Goal: Task Accomplishment & Management: Complete application form

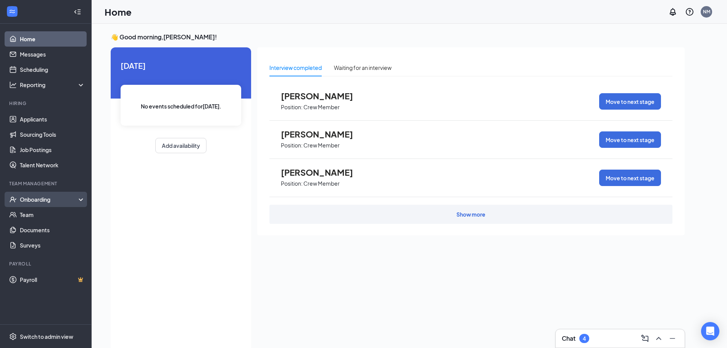
click at [38, 202] on div "Onboarding" at bounding box center [49, 199] width 59 height 8
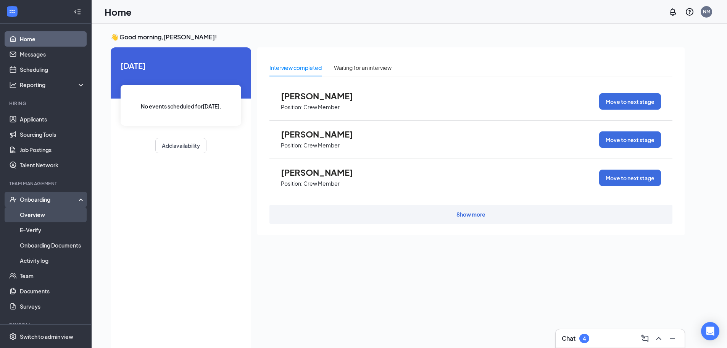
click at [44, 211] on link "Overview" at bounding box center [52, 214] width 65 height 15
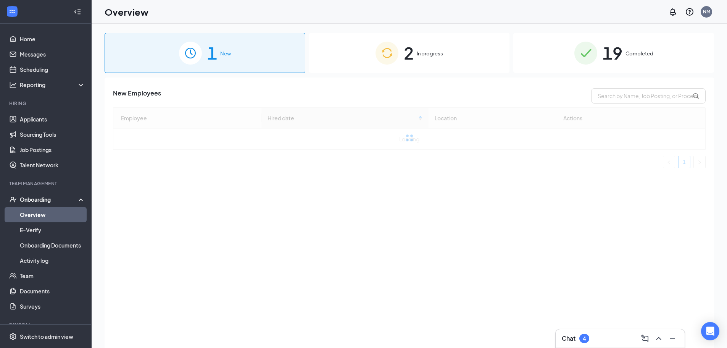
click at [404, 45] on span "2" at bounding box center [409, 53] width 10 height 26
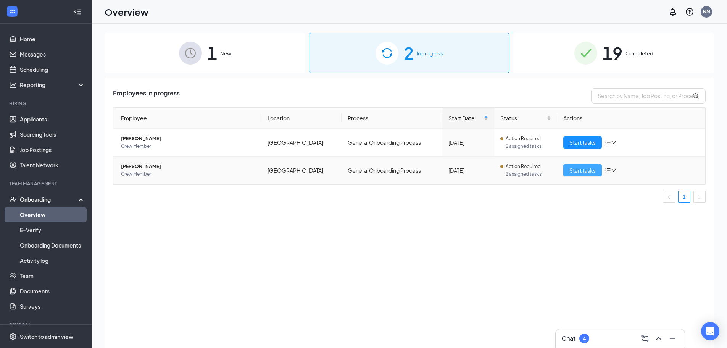
click at [572, 174] on button "Start tasks" at bounding box center [582, 170] width 39 height 12
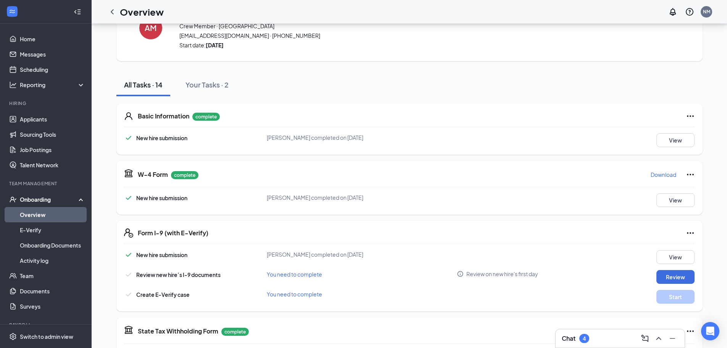
scroll to position [47, 0]
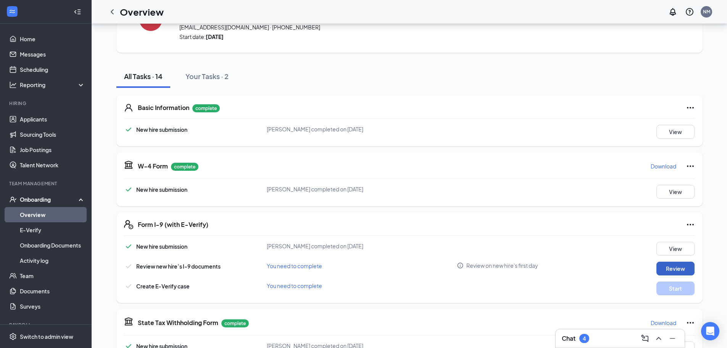
click at [668, 266] on button "Review" at bounding box center [675, 268] width 38 height 14
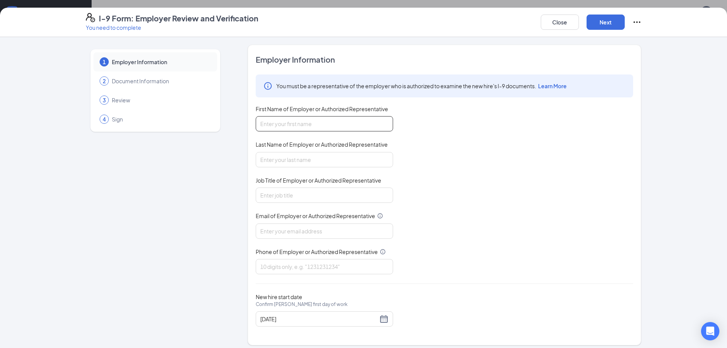
click at [369, 119] on input "First Name of Employer or Authorized Representative" at bounding box center [324, 123] width 137 height 15
type input "Nicholas"
click at [293, 162] on input "Last Name of Employer or Authorized Representative" at bounding box center [324, 159] width 137 height 15
type input "Mcwhorter"
click at [288, 200] on input "Job Title of Employer or Authorized Representative" at bounding box center [324, 194] width 137 height 15
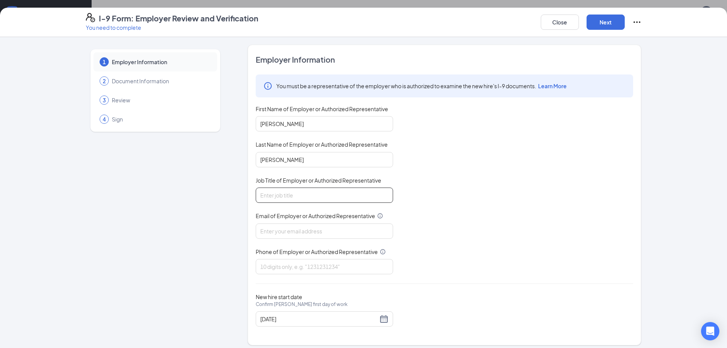
type input "General Manger"
click at [282, 230] on input "Email of Employer or Authorized Representative" at bounding box center [324, 230] width 137 height 15
type input "nicholasmcwhorter@gmail.com"
click at [295, 266] on input "Phone of Employer or Authorized Representative" at bounding box center [324, 266] width 137 height 15
type input "8542106315"
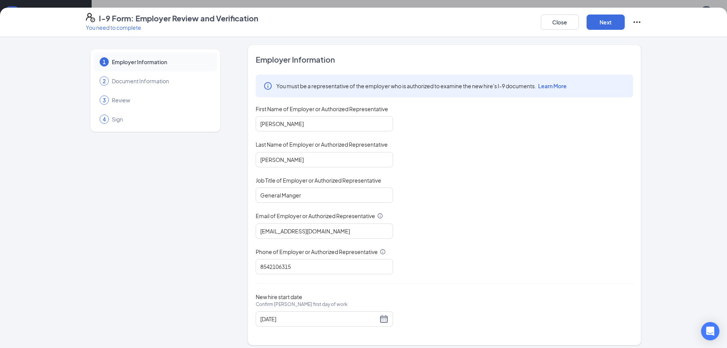
drag, startPoint x: 494, startPoint y: 252, endPoint x: 555, endPoint y: 231, distance: 64.9
click at [505, 249] on div "You must be a representative of the employer who is authorized to examine the n…" at bounding box center [444, 174] width 377 height 200
click at [383, 323] on div "08/24/2025" at bounding box center [324, 318] width 128 height 9
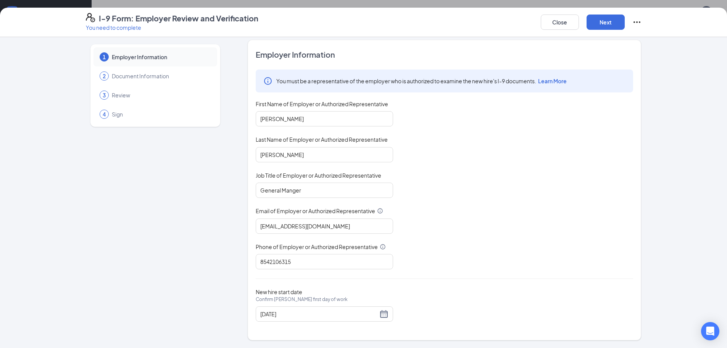
scroll to position [213, 0]
drag, startPoint x: 515, startPoint y: 289, endPoint x: 584, endPoint y: 282, distance: 69.4
click at [550, 300] on div "New hire start date Confirm Aven E Mitchell's first day of work 08/24/2025" at bounding box center [444, 304] width 377 height 33
drag, startPoint x: 668, startPoint y: 287, endPoint x: 655, endPoint y: 292, distance: 14.6
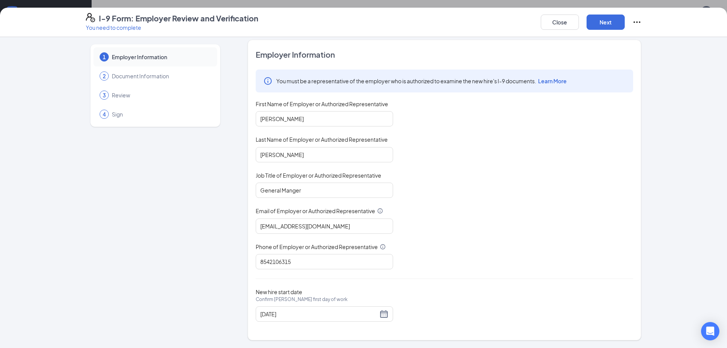
click at [664, 293] on div "1 Employer Information 2 Document Information 3 Review 4 Sign Employer Informat…" at bounding box center [363, 192] width 727 height 311
click at [381, 314] on div "08/24/2025" at bounding box center [324, 313] width 128 height 9
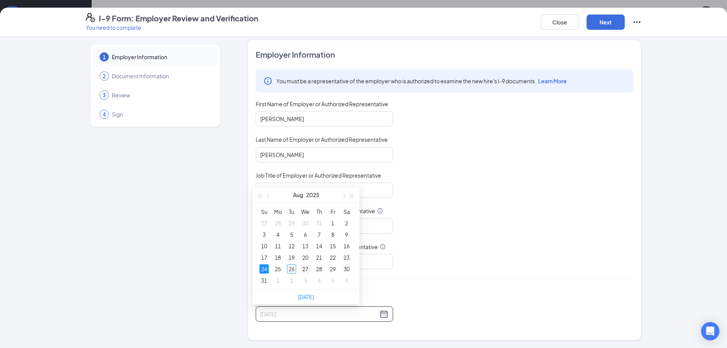
click at [305, 268] on div "27" at bounding box center [305, 268] width 9 height 9
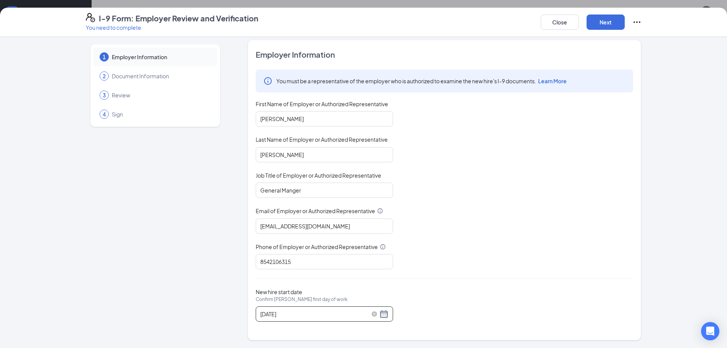
click at [381, 311] on div "08/27/2025" at bounding box center [324, 313] width 128 height 9
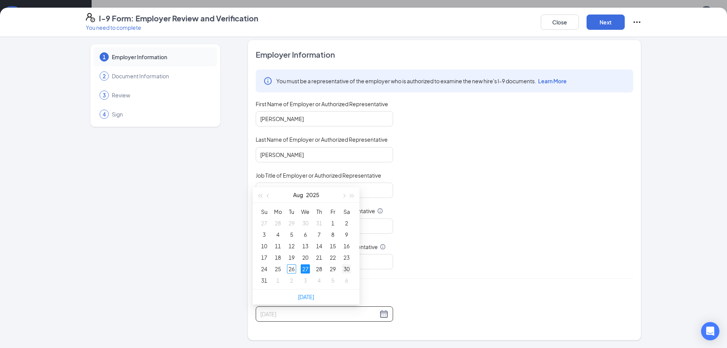
click at [345, 270] on div "30" at bounding box center [346, 268] width 9 height 9
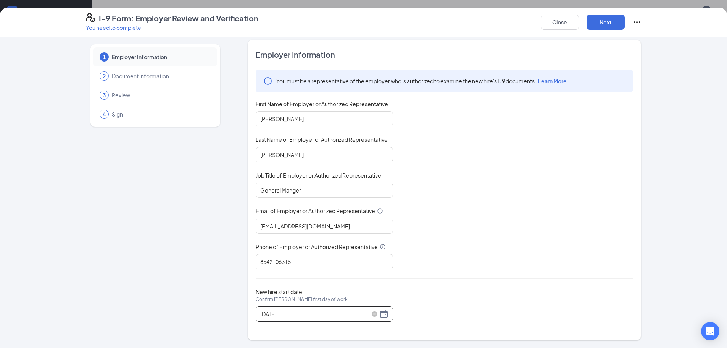
click at [381, 314] on div "08/30/2025" at bounding box center [324, 313] width 128 height 9
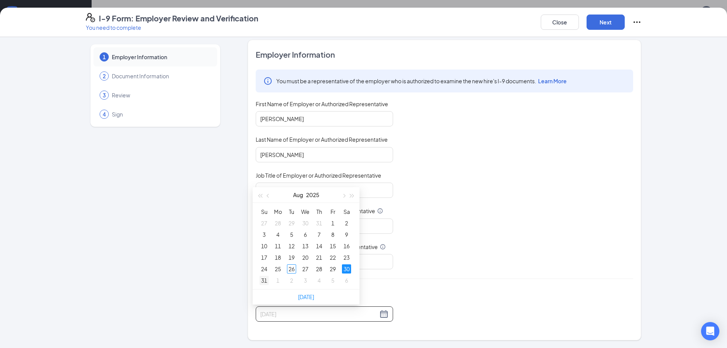
type input "08/31/2025"
click at [269, 281] on td "31" at bounding box center [264, 279] width 14 height 11
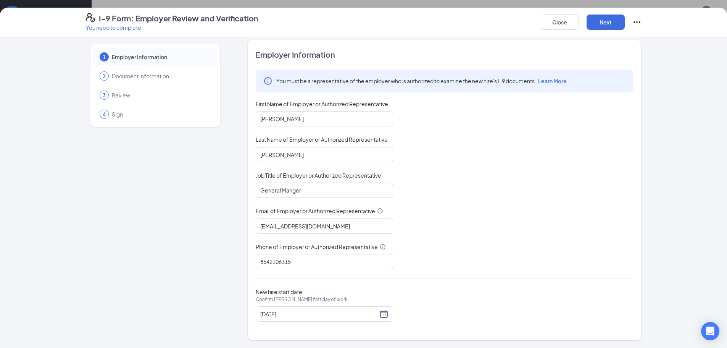
click at [548, 269] on div "You must be a representative of the employer who is authorized to examine the n…" at bounding box center [444, 169] width 377 height 200
click at [615, 17] on button "Next" at bounding box center [606, 22] width 38 height 15
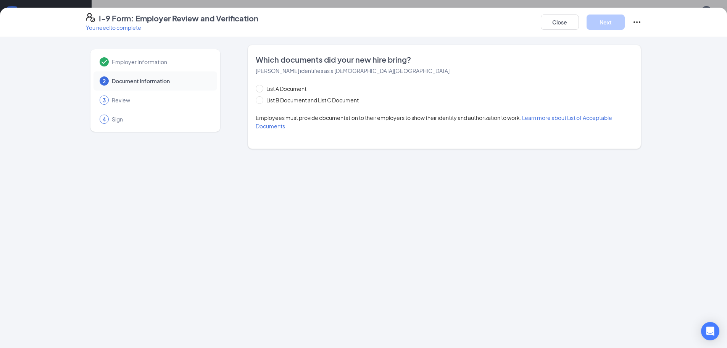
scroll to position [0, 0]
click at [260, 99] on input "List B Document and List C Document" at bounding box center [258, 98] width 5 height 5
radio input "true"
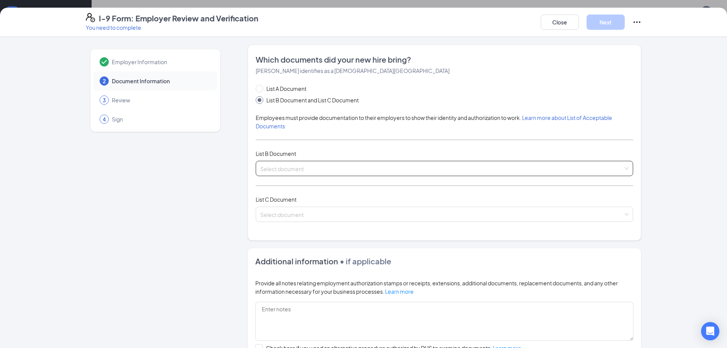
click at [289, 171] on input "search" at bounding box center [441, 166] width 363 height 11
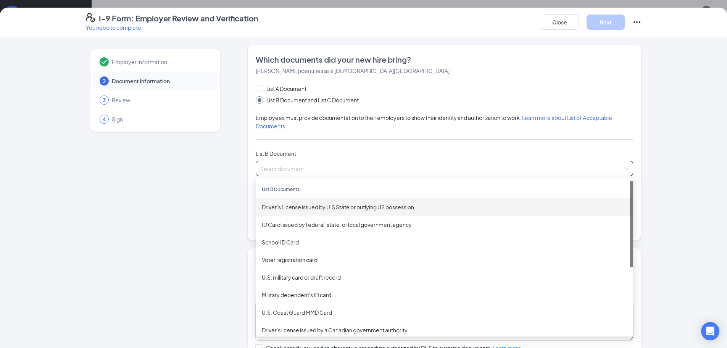
click at [289, 206] on div "Driver’s License issued by U.S State or outlying US possession" at bounding box center [444, 207] width 365 height 8
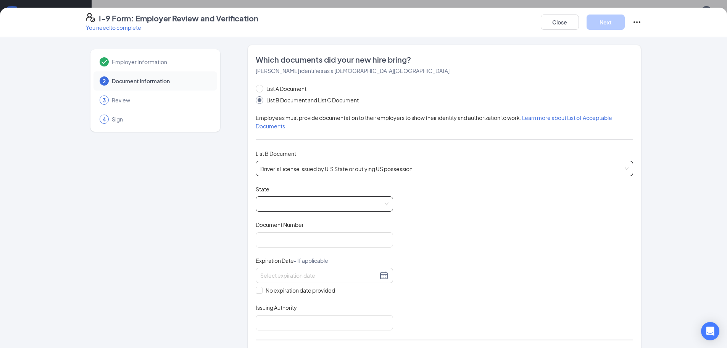
click at [292, 202] on span at bounding box center [324, 204] width 128 height 15
drag, startPoint x: 388, startPoint y: 222, endPoint x: 391, endPoint y: 293, distance: 71.0
click at [391, 293] on div "Document Title Driver’s License issued by U.S State or outlying US possession S…" at bounding box center [444, 257] width 377 height 145
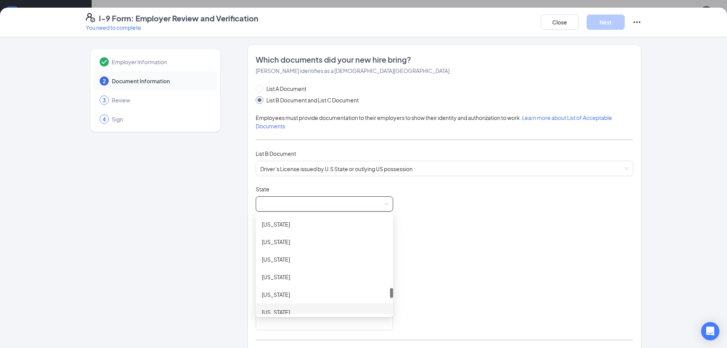
click at [289, 308] on div "South Carolina" at bounding box center [324, 312] width 125 height 8
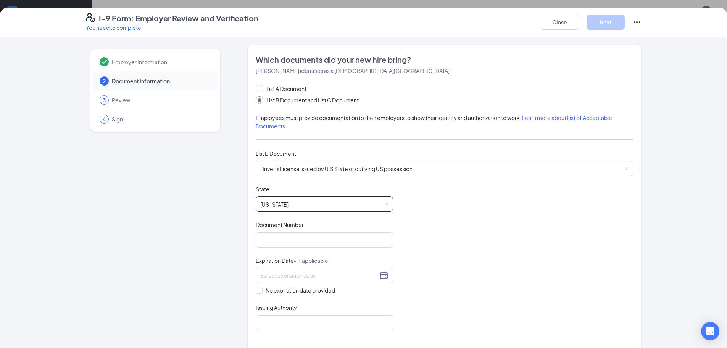
click at [360, 231] on div "Document Number" at bounding box center [324, 226] width 137 height 11
click at [360, 236] on input "Document Number" at bounding box center [324, 239] width 137 height 15
type input "4"
type input "104238263"
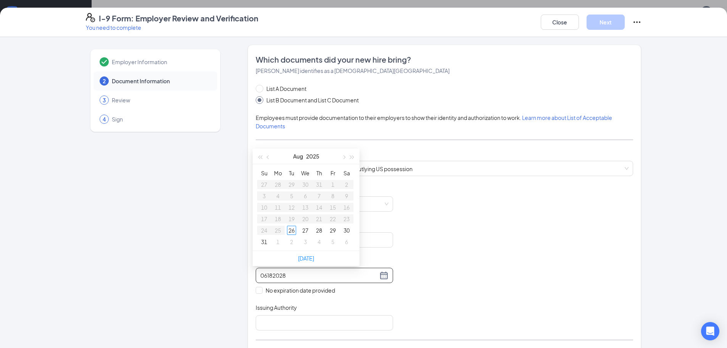
type input "06182028"
click at [384, 273] on div "06182028" at bounding box center [324, 275] width 128 height 9
click at [420, 267] on div "Document Title Driver’s License issued by U.S State or outlying US possession S…" at bounding box center [444, 257] width 377 height 145
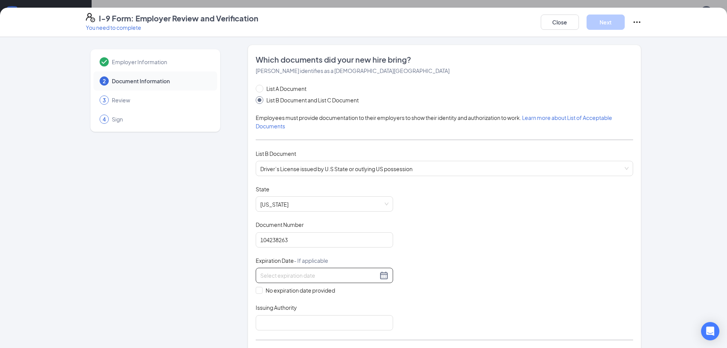
click at [379, 275] on div at bounding box center [324, 275] width 128 height 9
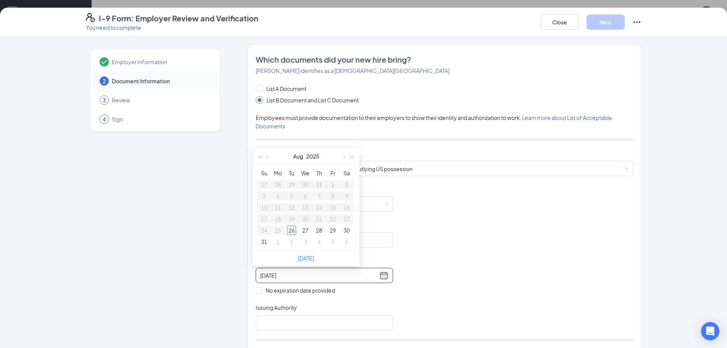
type input "08/29/2025"
click at [351, 155] on button "button" at bounding box center [352, 155] width 8 height 15
click at [267, 158] on button "button" at bounding box center [268, 155] width 8 height 15
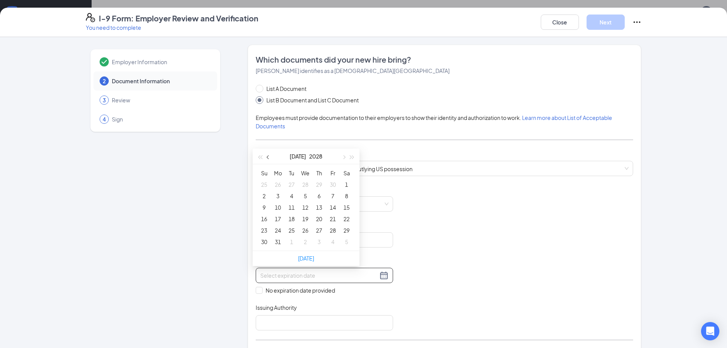
click at [267, 158] on button "button" at bounding box center [268, 155] width 8 height 15
type input "06/18/2028"
click at [265, 216] on div "18" at bounding box center [264, 218] width 9 height 9
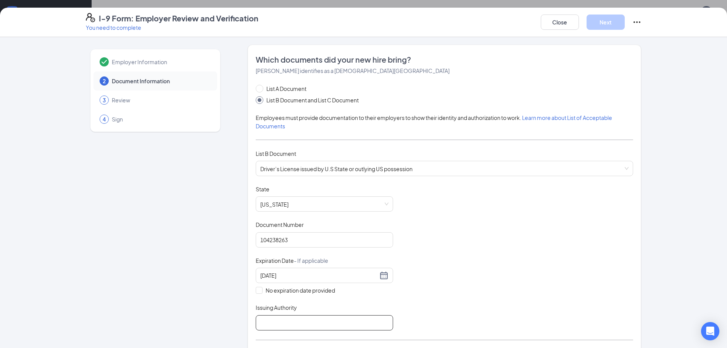
click at [299, 316] on input "Issuing Authority" at bounding box center [324, 322] width 137 height 15
type input "South Carolina DMV"
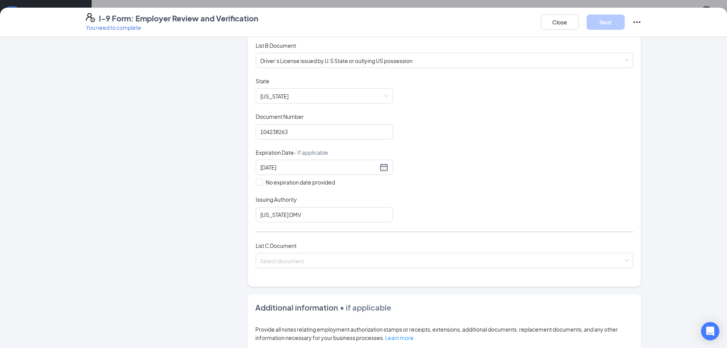
scroll to position [130, 0]
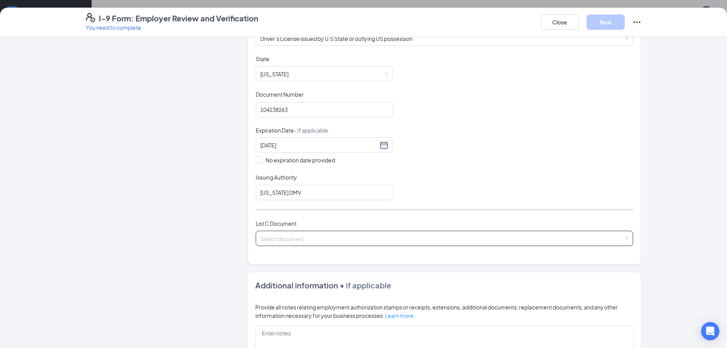
click at [317, 234] on input "search" at bounding box center [441, 236] width 363 height 11
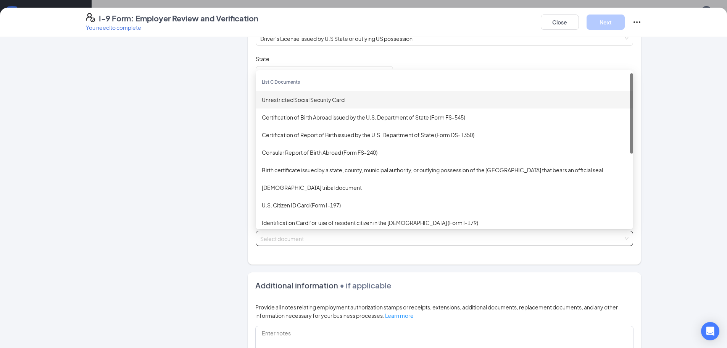
click at [293, 100] on div "Unrestricted Social Security Card" at bounding box center [444, 99] width 365 height 8
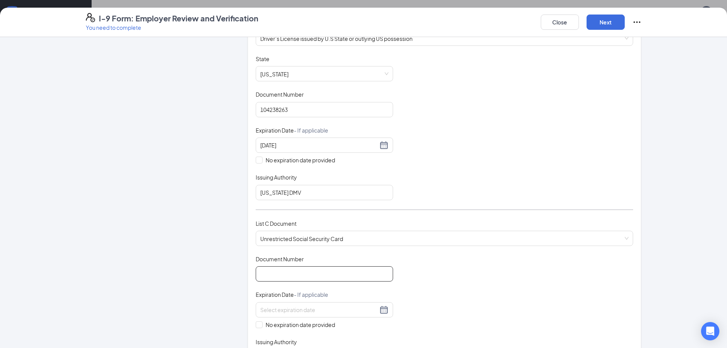
click at [307, 269] on input "Document Number" at bounding box center [324, 273] width 137 height 15
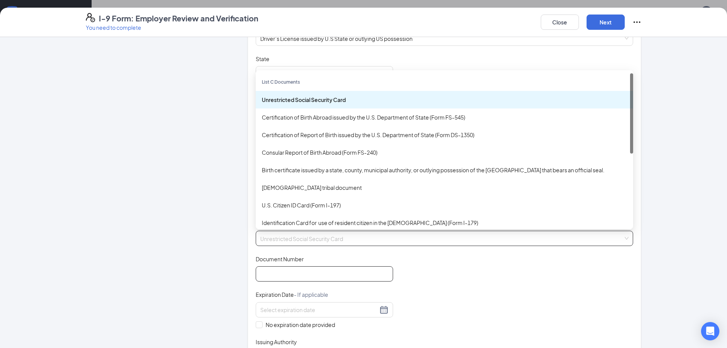
click at [313, 240] on span "Unrestricted Social Security Card" at bounding box center [444, 238] width 368 height 15
click at [293, 167] on div "Birth certificate issued by a state, county, municipal authority, or outlying p…" at bounding box center [444, 170] width 365 height 8
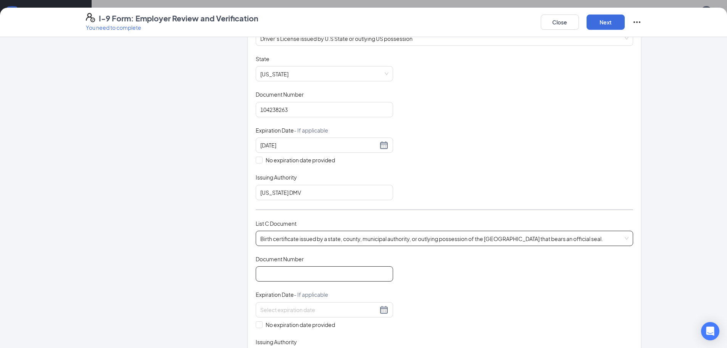
click at [294, 274] on input "Document Number" at bounding box center [324, 273] width 137 height 15
type input "1392001003649"
click at [292, 309] on input at bounding box center [319, 309] width 118 height 8
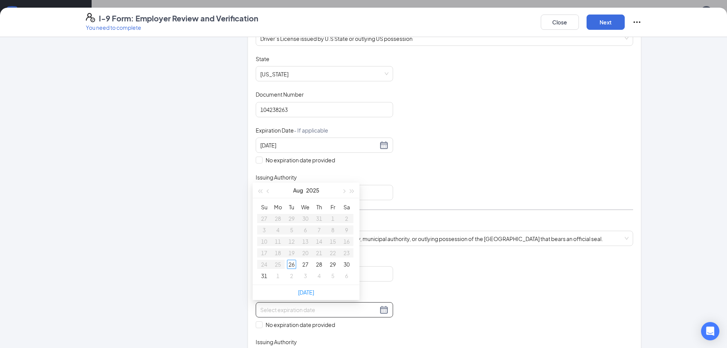
click at [394, 283] on div "Document Title Birth certificate issued by a state, county, municipal authority…" at bounding box center [444, 309] width 377 height 109
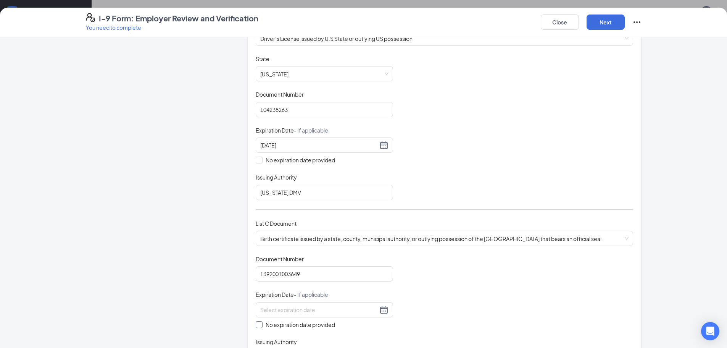
click at [259, 324] on span at bounding box center [259, 324] width 7 height 7
click at [259, 324] on input "No expiration date provided" at bounding box center [258, 323] width 5 height 5
checkbox input "true"
click at [634, 260] on div "Which documents did your new hire bring? Aven E Mitchell identifies as a citize…" at bounding box center [444, 150] width 393 height 470
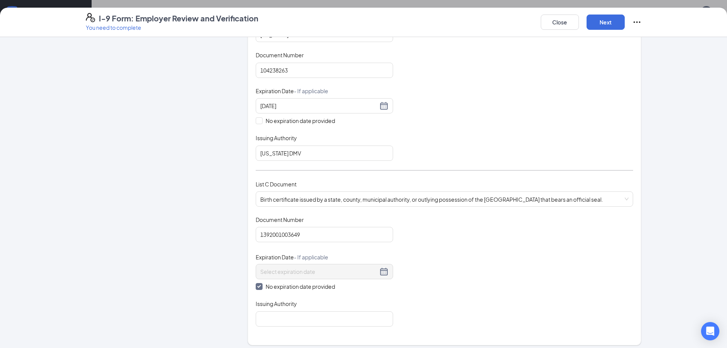
scroll to position [203, 0]
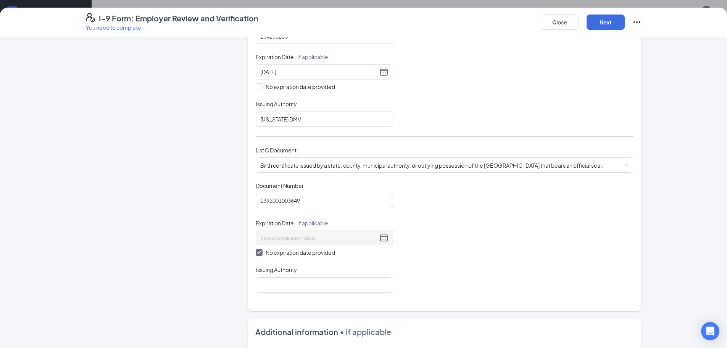
click at [268, 276] on div "Issuing Authority" at bounding box center [324, 271] width 137 height 11
click at [270, 277] on input "Issuing Authority" at bounding box center [324, 284] width 137 height 15
type input "State of South Carolina"
drag, startPoint x: 442, startPoint y: 271, endPoint x: 660, endPoint y: 219, distance: 224.2
click at [448, 271] on div "Document Title Birth certificate issued by a state, county, municipal authority…" at bounding box center [444, 237] width 377 height 111
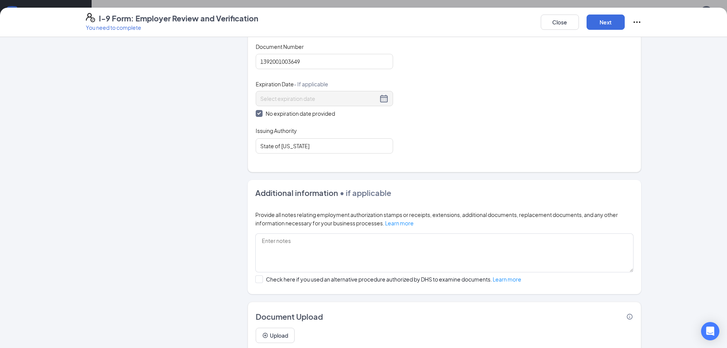
scroll to position [369, 0]
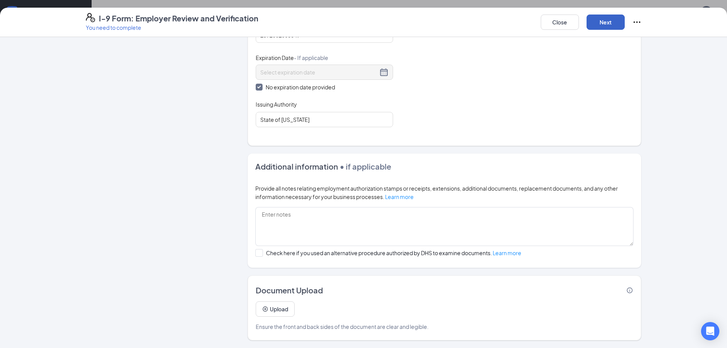
click at [594, 21] on button "Next" at bounding box center [606, 22] width 38 height 15
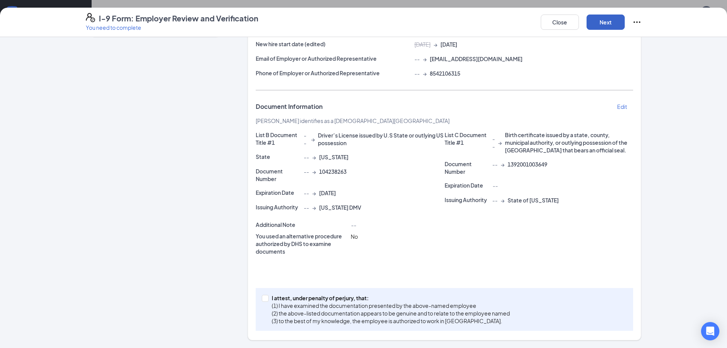
scroll to position [95, 0]
click at [269, 298] on span "I attest, under penalty of perjury, that: (1) I have examined the documentation…" at bounding box center [391, 309] width 244 height 31
click at [267, 298] on input "I attest, under penalty of perjury, that: (1) I have examined the documentation…" at bounding box center [264, 297] width 5 height 5
checkbox input "true"
click at [613, 29] on button "Next" at bounding box center [606, 22] width 38 height 15
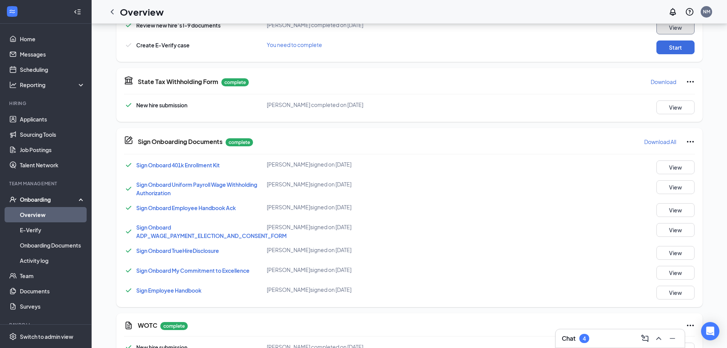
scroll to position [275, 0]
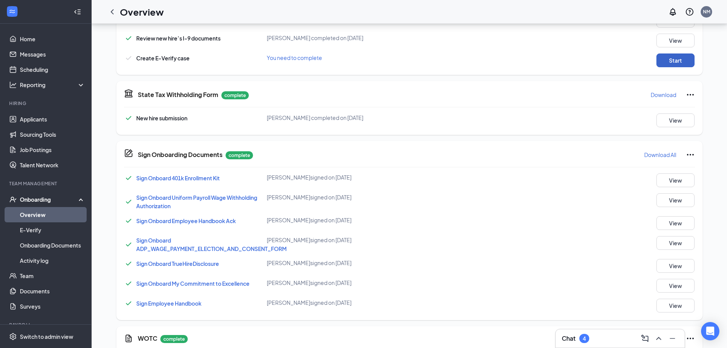
click at [674, 61] on button "Start" at bounding box center [675, 60] width 38 height 14
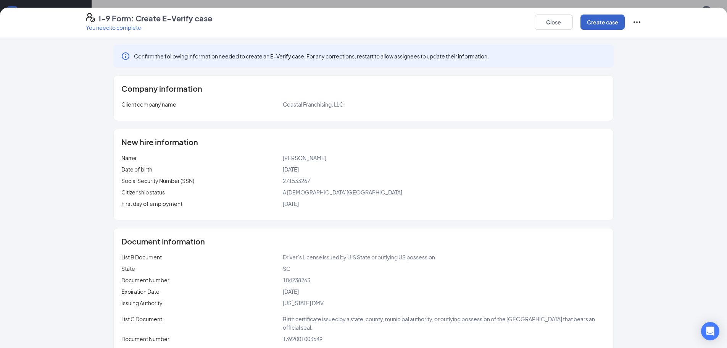
click at [589, 24] on button "Create case" at bounding box center [603, 22] width 44 height 15
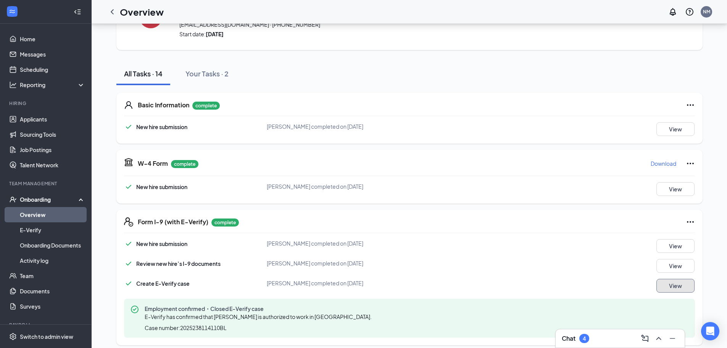
scroll to position [0, 0]
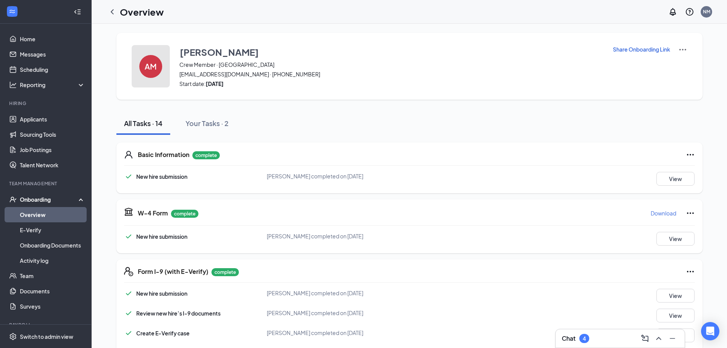
click at [158, 66] on div "AM" at bounding box center [150, 66] width 23 height 23
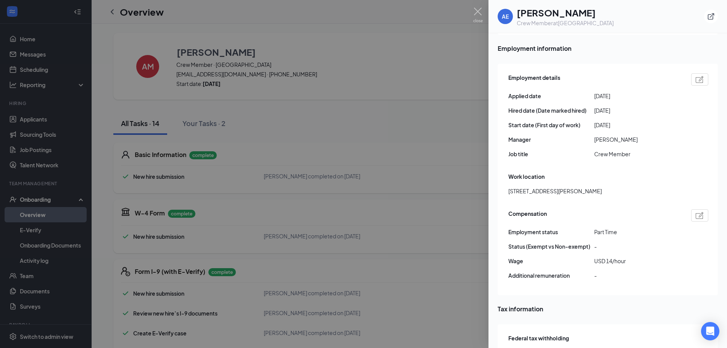
scroll to position [409, 0]
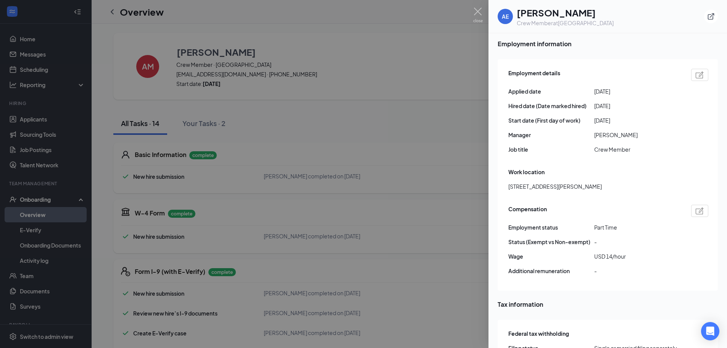
drag, startPoint x: 721, startPoint y: 174, endPoint x: 726, endPoint y: 143, distance: 31.7
click at [726, 143] on div "Info Documents Download summary Personal information Employment confirmed・Close…" at bounding box center [608, 190] width 239 height 314
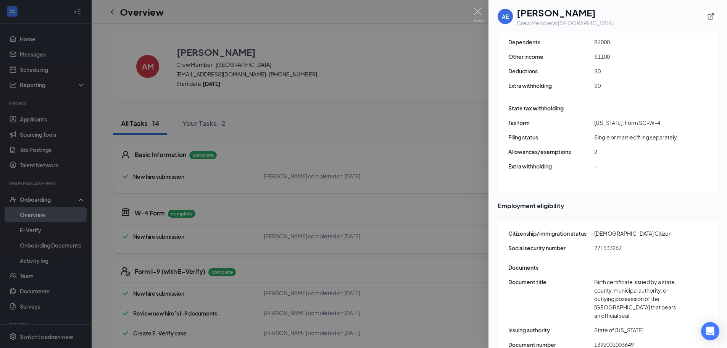
scroll to position [732, 0]
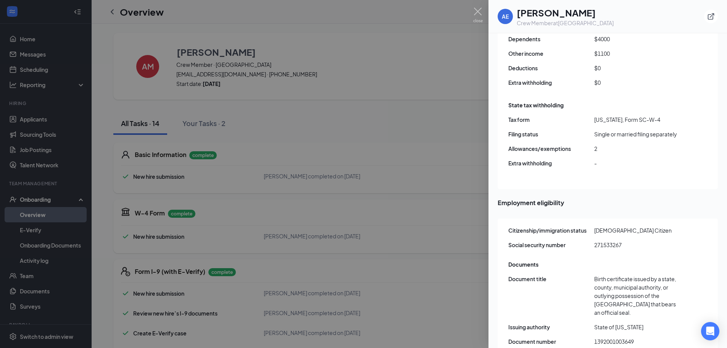
drag, startPoint x: 296, startPoint y: 124, endPoint x: 262, endPoint y: 131, distance: 35.0
click at [297, 124] on div at bounding box center [363, 174] width 727 height 348
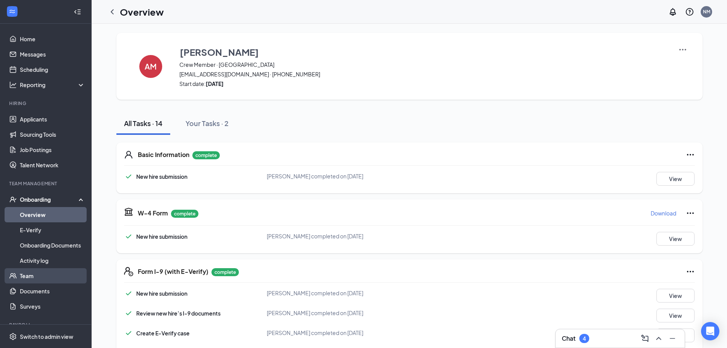
click at [34, 273] on link "Team" at bounding box center [52, 275] width 65 height 15
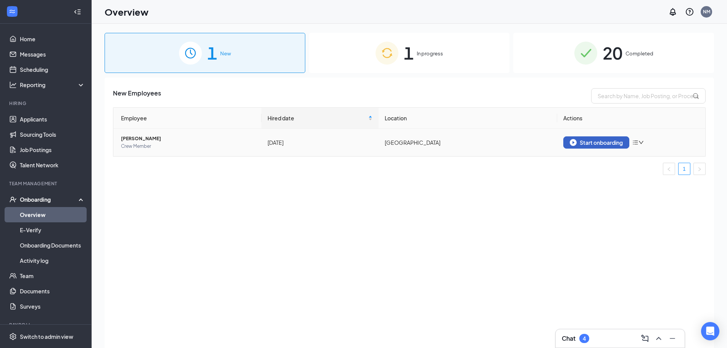
click at [597, 141] on div "Start onboarding" at bounding box center [596, 142] width 53 height 7
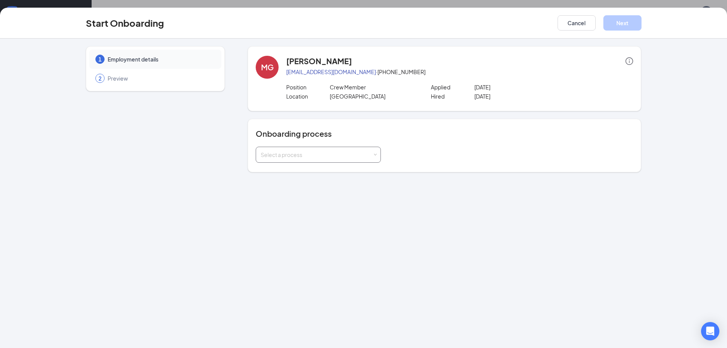
click at [326, 162] on div "Select a process" at bounding box center [318, 155] width 125 height 16
click at [287, 174] on li "General Onboarding Process" at bounding box center [318, 171] width 125 height 14
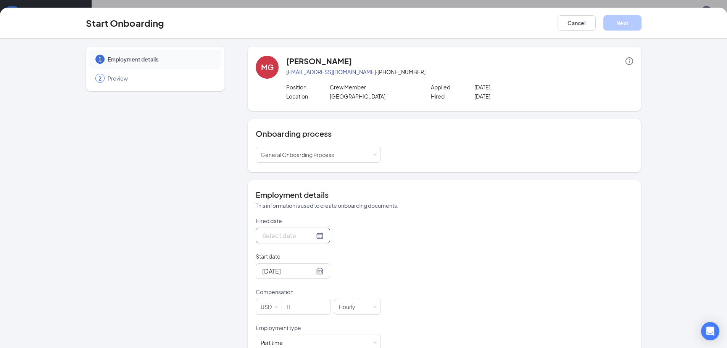
click at [314, 236] on div at bounding box center [292, 236] width 61 height 10
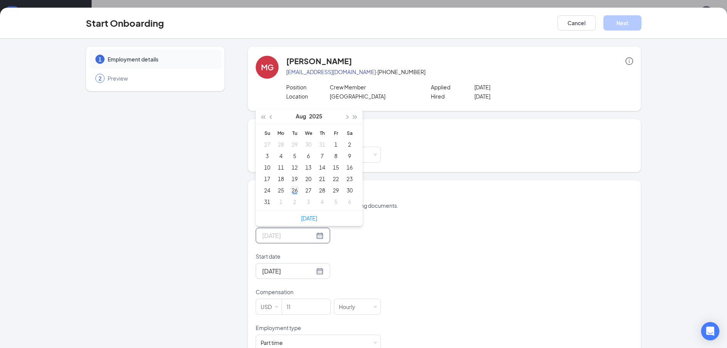
type input "[DATE]"
drag, startPoint x: 291, startPoint y: 189, endPoint x: 292, endPoint y: 194, distance: 4.6
click at [291, 190] on div "26" at bounding box center [294, 189] width 9 height 9
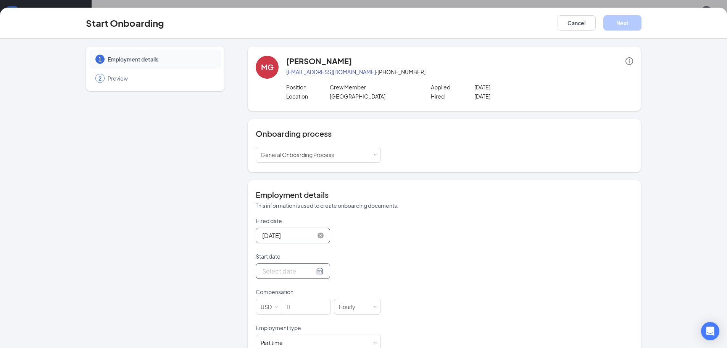
click at [316, 272] on div at bounding box center [293, 271] width 74 height 16
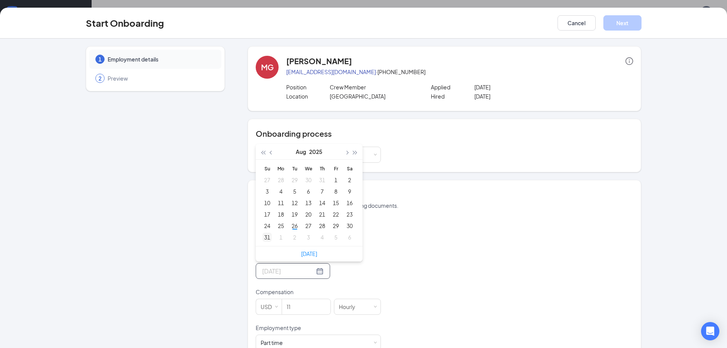
type input "[DATE]"
click at [263, 237] on div "31" at bounding box center [267, 236] width 9 height 9
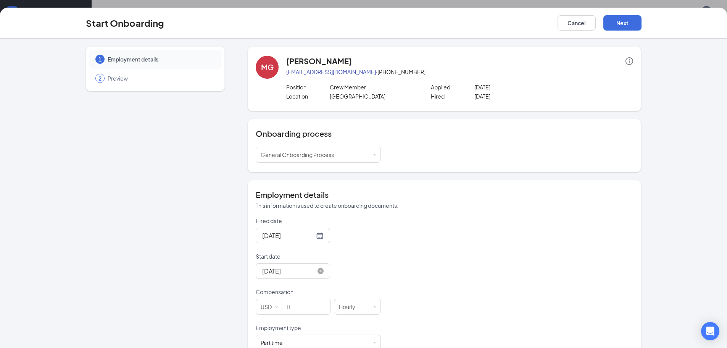
click at [354, 263] on div "Start date" at bounding box center [318, 257] width 125 height 11
click at [309, 310] on input "11" at bounding box center [306, 306] width 48 height 15
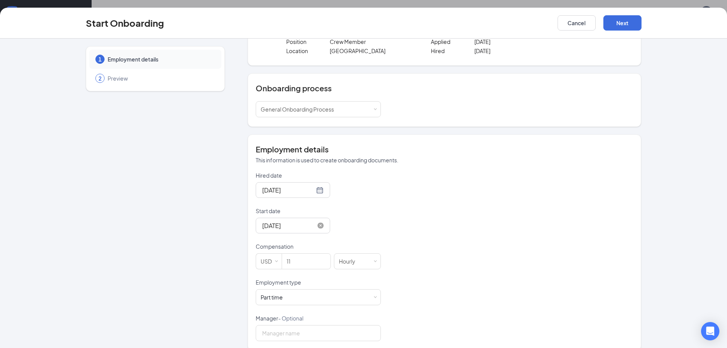
scroll to position [56, 0]
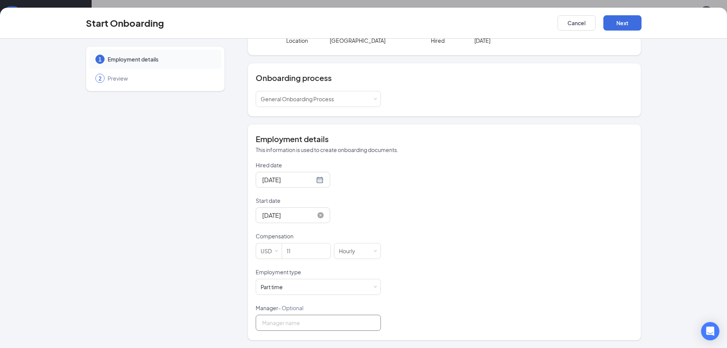
click at [306, 318] on input "Manager - Optional" at bounding box center [318, 322] width 125 height 16
type input "[PERSON_NAME]"
drag, startPoint x: 440, startPoint y: 268, endPoint x: 444, endPoint y: 264, distance: 5.7
click at [444, 264] on div "Hired date [DATE] [DATE] Su Mo Tu We Th Fr Sa 27 28 29 30 31 1 2 3 4 5 6 7 8 9 …" at bounding box center [444, 245] width 377 height 169
click at [624, 19] on button "Next" at bounding box center [622, 22] width 38 height 15
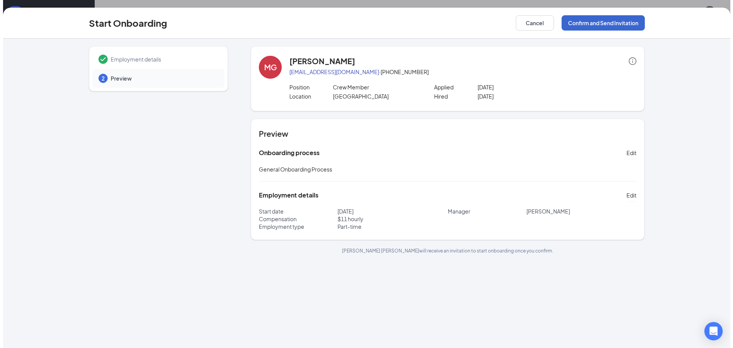
scroll to position [0, 0]
click at [616, 24] on button "Confirm and Send Invitation" at bounding box center [599, 22] width 83 height 15
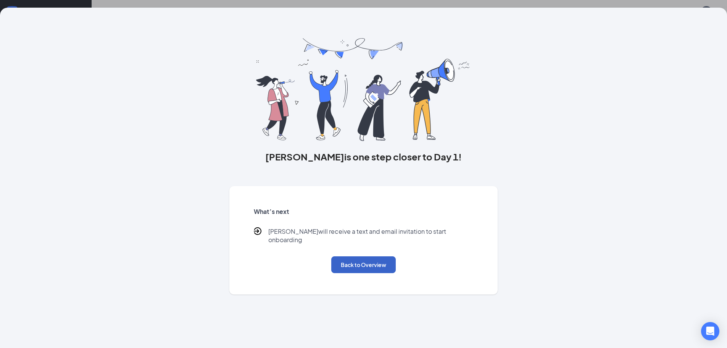
click at [370, 256] on button "Back to Overview" at bounding box center [363, 264] width 65 height 17
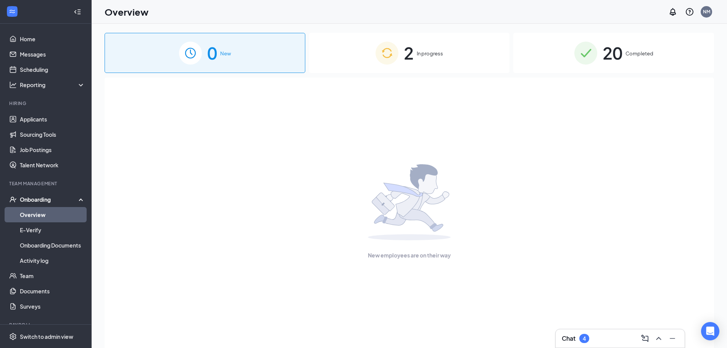
click at [415, 59] on div "2 In progress" at bounding box center [409, 53] width 201 height 40
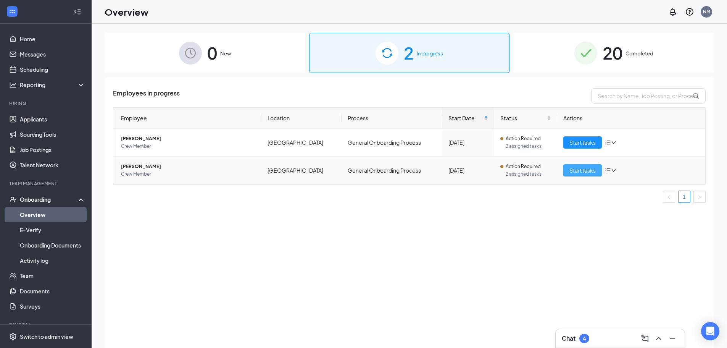
click at [583, 169] on span "Start tasks" at bounding box center [582, 170] width 26 height 8
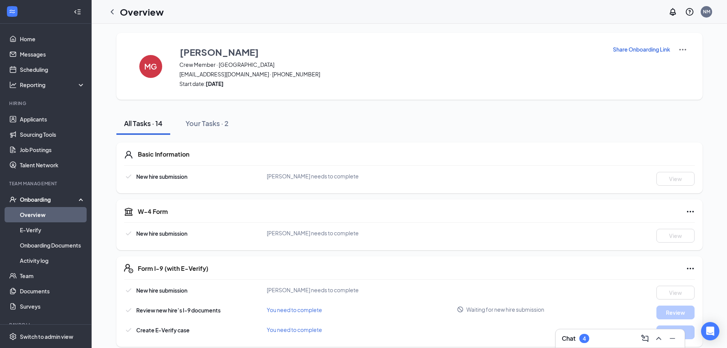
drag, startPoint x: 676, startPoint y: 48, endPoint x: 682, endPoint y: 48, distance: 6.1
click at [682, 48] on div "Share Onboarding Link" at bounding box center [650, 66] width 75 height 42
click at [682, 48] on img at bounding box center [682, 49] width 9 height 9
click at [313, 74] on span "[EMAIL_ADDRESS][DOMAIN_NAME] · [PHONE_NUMBER]" at bounding box center [391, 74] width 424 height 8
click at [34, 217] on link "Overview" at bounding box center [52, 214] width 65 height 15
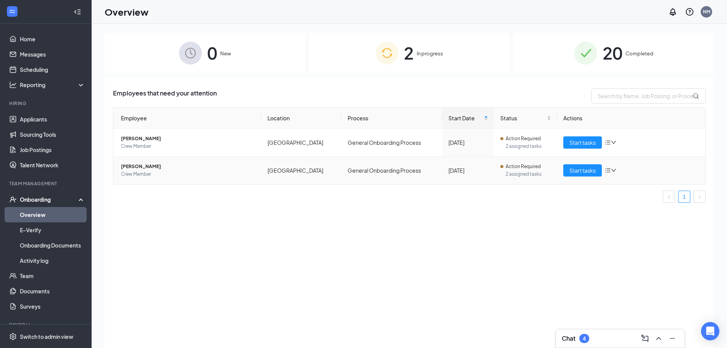
click at [136, 169] on span "[PERSON_NAME]" at bounding box center [188, 167] width 134 height 8
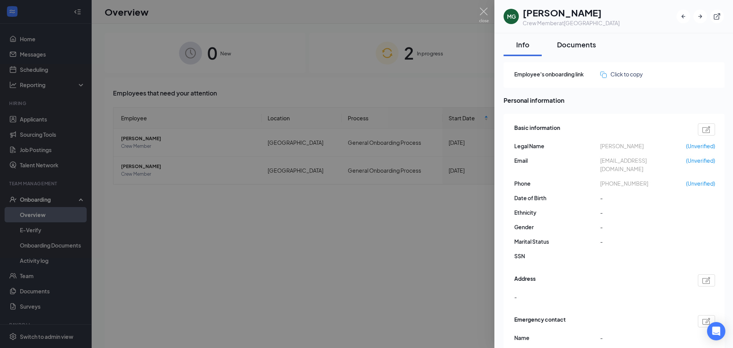
click at [580, 48] on div "Documents" at bounding box center [576, 45] width 39 height 10
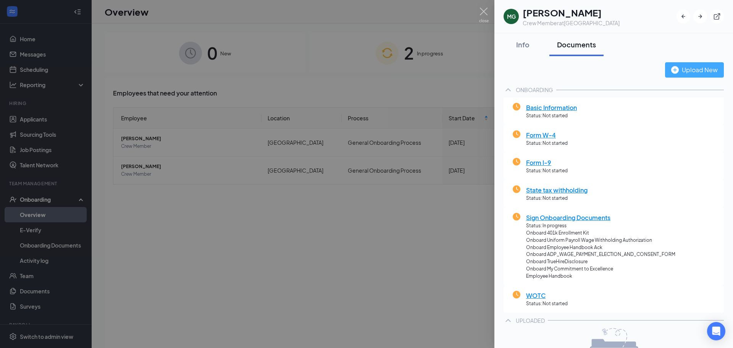
click at [683, 68] on div "Upload New" at bounding box center [694, 70] width 47 height 10
click at [297, 172] on div at bounding box center [366, 174] width 733 height 348
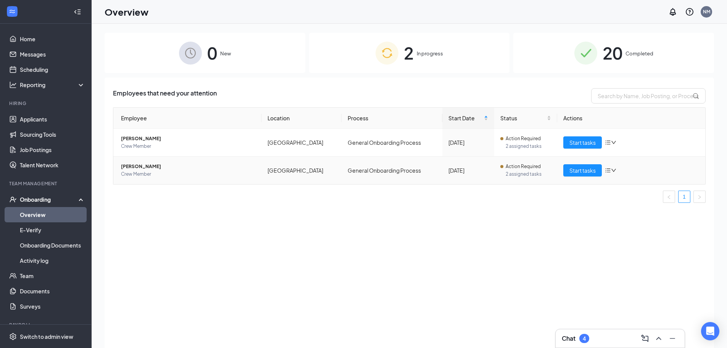
click at [138, 162] on td "[PERSON_NAME] Crew Member" at bounding box center [187, 169] width 148 height 27
click at [140, 164] on span "[PERSON_NAME]" at bounding box center [188, 167] width 134 height 8
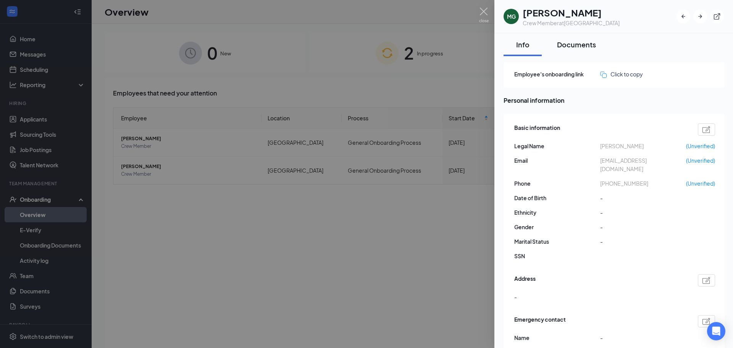
click at [579, 47] on div "Documents" at bounding box center [576, 45] width 39 height 10
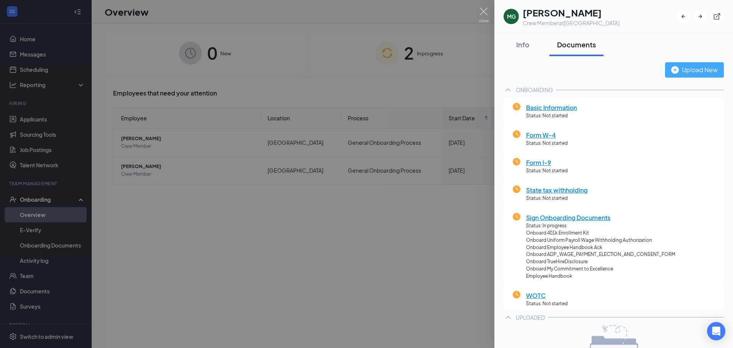
click at [676, 66] on div "Upload New" at bounding box center [694, 70] width 47 height 10
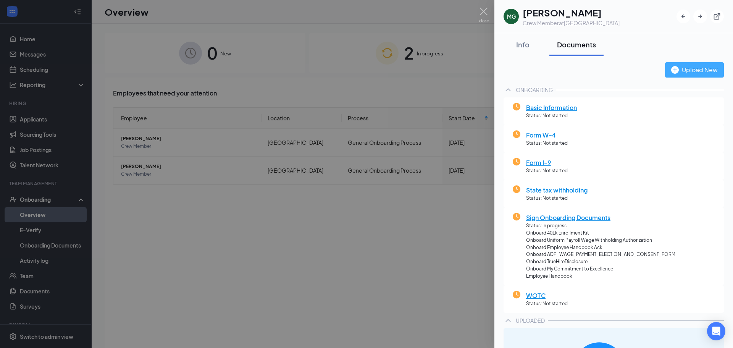
click at [682, 68] on div "Upload New" at bounding box center [694, 70] width 47 height 10
click at [694, 69] on div "Upload New" at bounding box center [694, 70] width 47 height 10
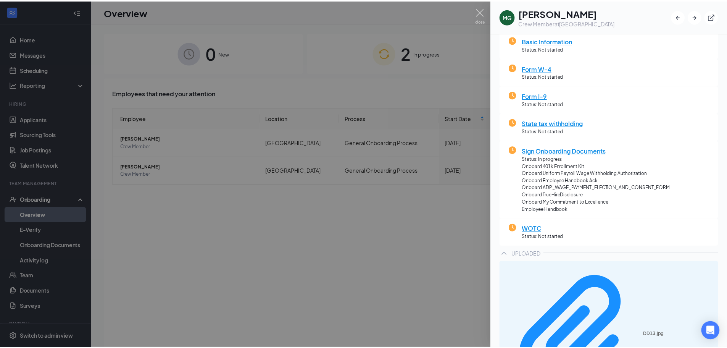
scroll to position [69, 0]
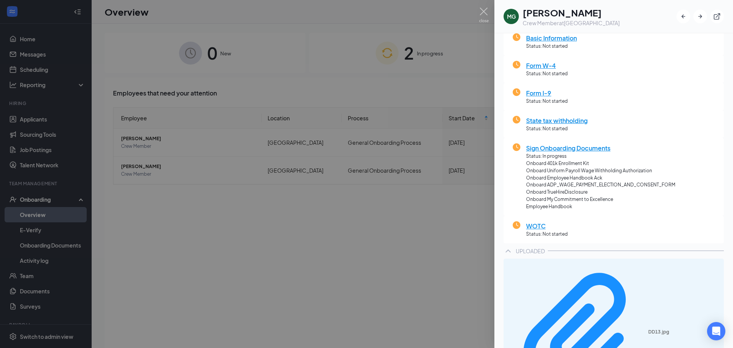
drag, startPoint x: 298, startPoint y: 95, endPoint x: 249, endPoint y: 102, distance: 49.0
click at [297, 95] on div at bounding box center [366, 174] width 733 height 348
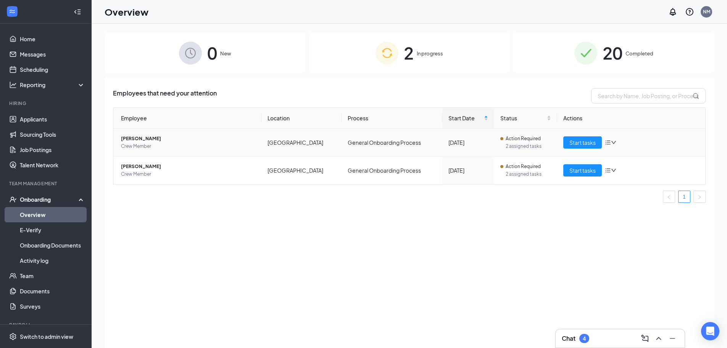
click at [147, 138] on span "[PERSON_NAME]" at bounding box center [188, 139] width 134 height 8
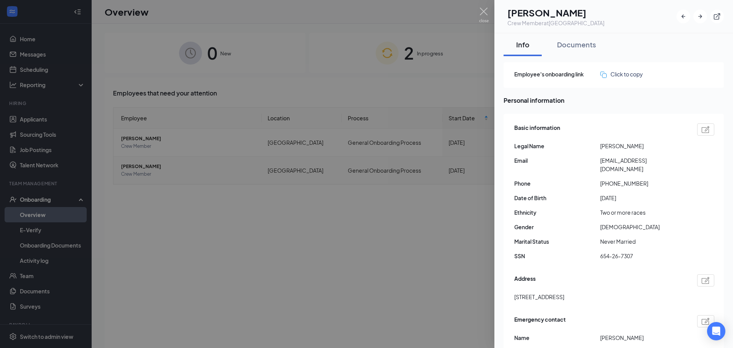
drag, startPoint x: 204, startPoint y: 169, endPoint x: 166, endPoint y: 172, distance: 38.3
click at [198, 170] on div at bounding box center [366, 174] width 733 height 348
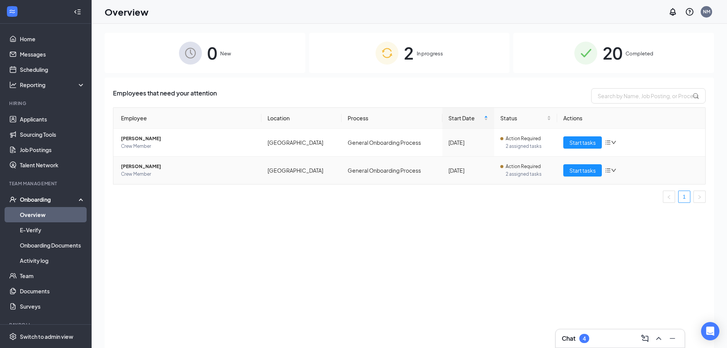
drag, startPoint x: 147, startPoint y: 171, endPoint x: 154, endPoint y: 171, distance: 6.9
click at [148, 171] on span "Crew Member" at bounding box center [188, 174] width 134 height 8
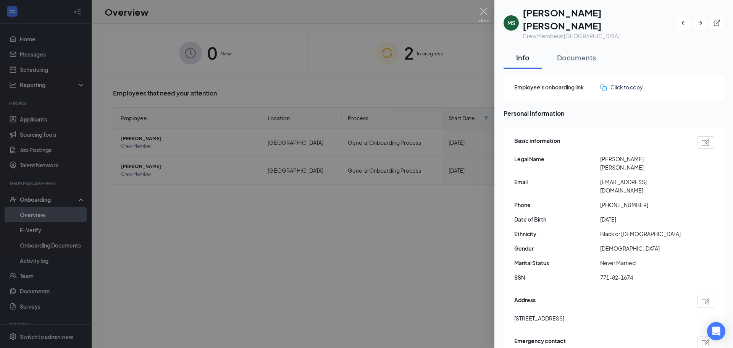
click at [469, 177] on div at bounding box center [366, 174] width 733 height 348
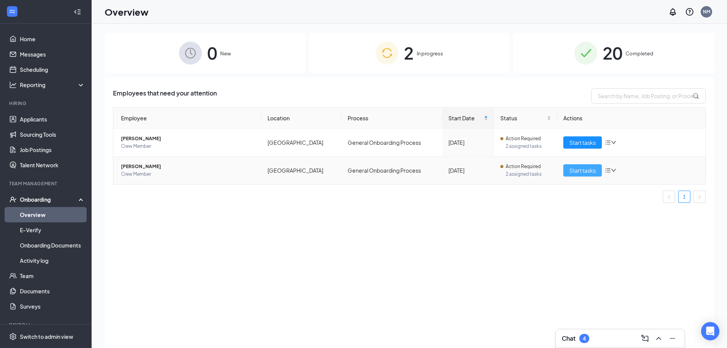
click at [590, 171] on span "Start tasks" at bounding box center [582, 170] width 26 height 8
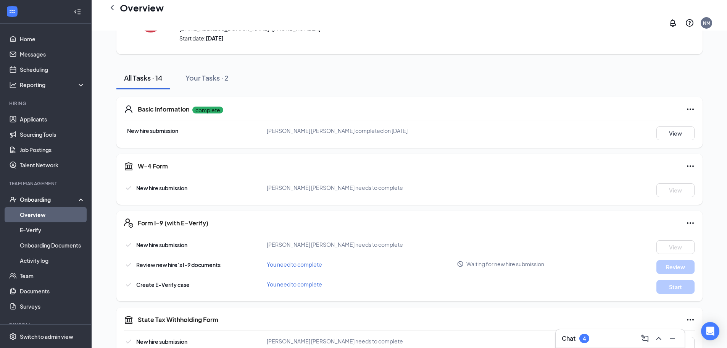
scroll to position [34, 0]
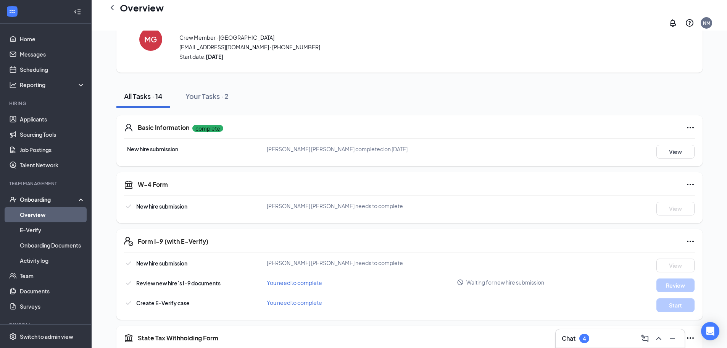
click at [33, 212] on link "Overview" at bounding box center [52, 214] width 65 height 15
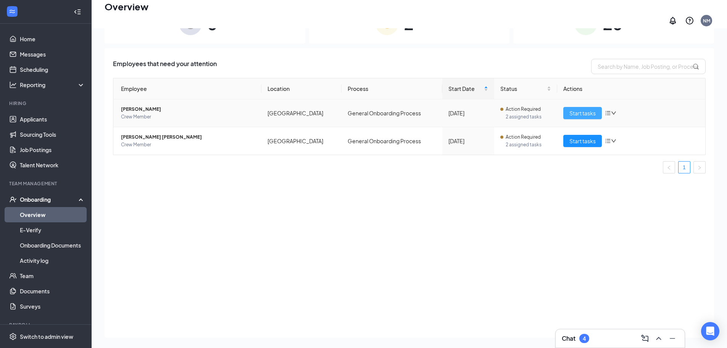
click at [585, 113] on button "Start tasks" at bounding box center [582, 113] width 39 height 12
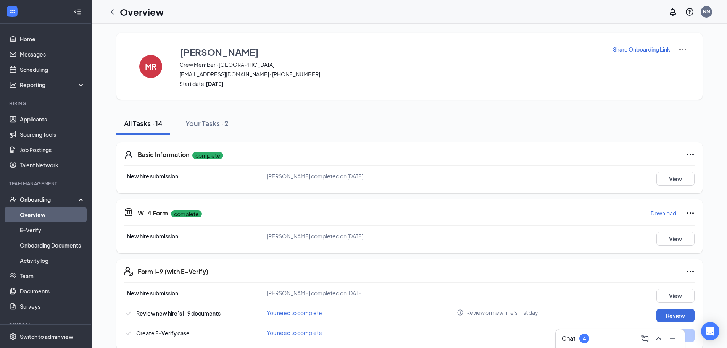
click at [685, 49] on img at bounding box center [682, 49] width 9 height 9
click at [655, 50] on p "Share Onboarding Link" at bounding box center [641, 49] width 57 height 8
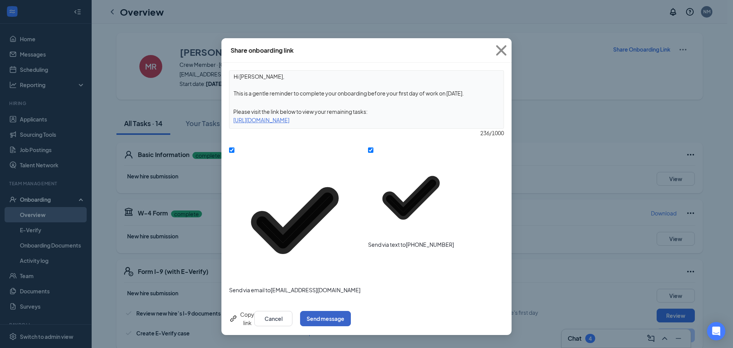
click at [351, 311] on button "Send message" at bounding box center [325, 318] width 51 height 15
